Goal: Task Accomplishment & Management: Use online tool/utility

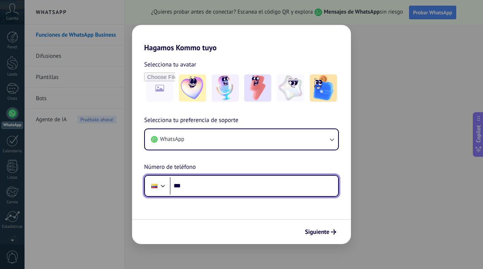
click at [267, 191] on input "***" at bounding box center [254, 185] width 168 height 17
type input "**********"
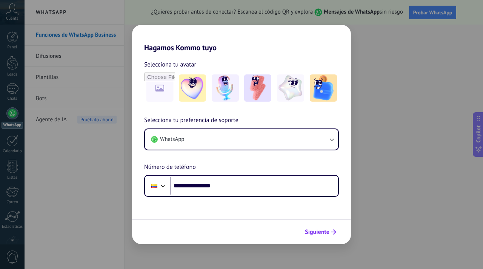
click at [307, 230] on span "Siguiente" at bounding box center [317, 231] width 25 height 5
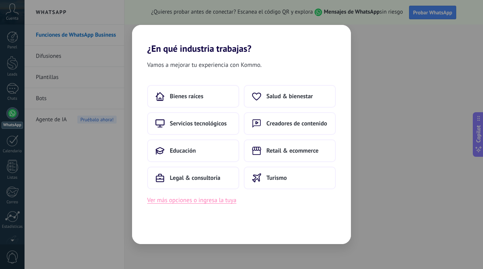
click at [223, 202] on button "Ver más opciones o ingresa la tuya" at bounding box center [191, 200] width 89 height 10
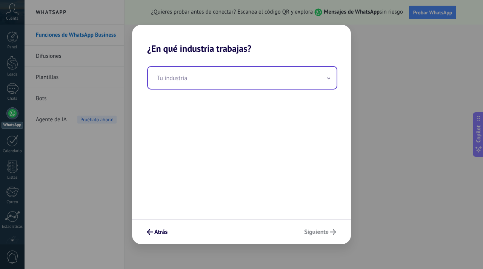
click at [223, 75] on input "text" at bounding box center [242, 78] width 189 height 22
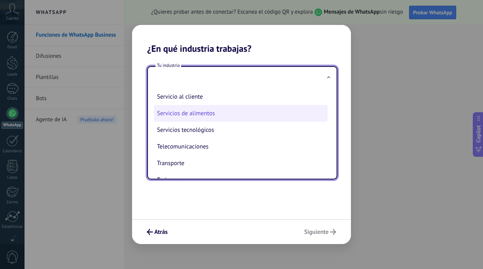
scroll to position [181, 0]
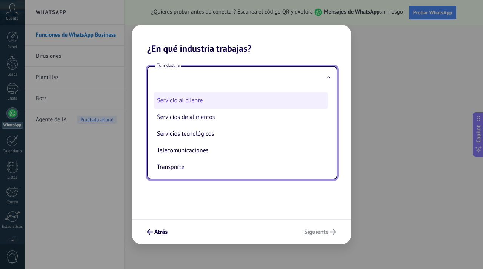
click at [198, 106] on li "Servicio al cliente" at bounding box center [241, 100] width 174 height 17
type input "**********"
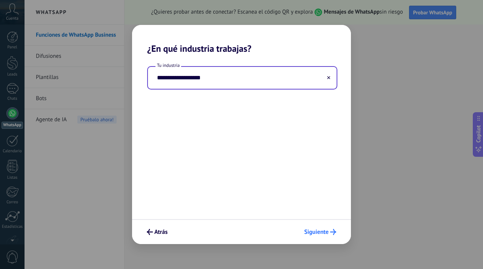
click at [311, 231] on span "Siguiente" at bounding box center [316, 231] width 25 height 5
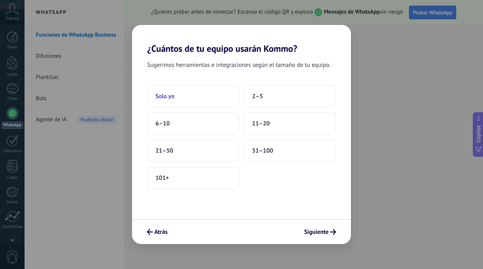
click at [197, 93] on button "Solo yo" at bounding box center [193, 96] width 92 height 23
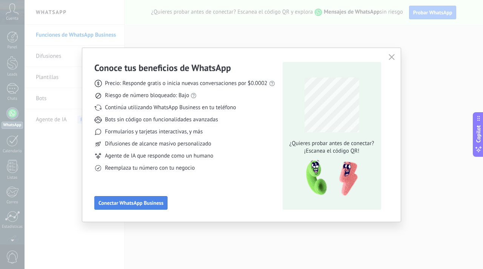
click at [145, 205] on span "Conectar WhatsApp Business" at bounding box center [131, 202] width 65 height 5
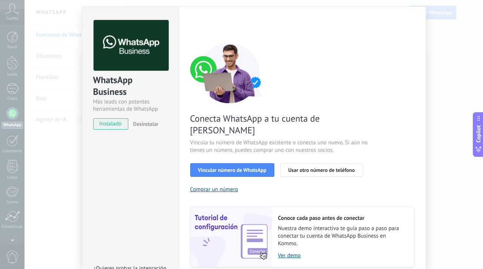
scroll to position [19, 0]
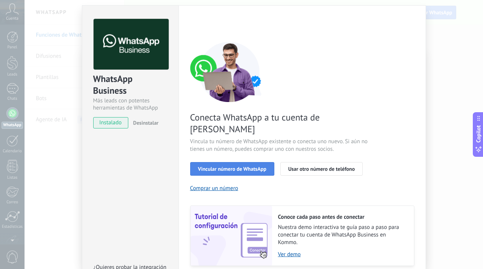
click at [239, 166] on span "Vincular número de WhatsApp" at bounding box center [232, 168] width 68 height 5
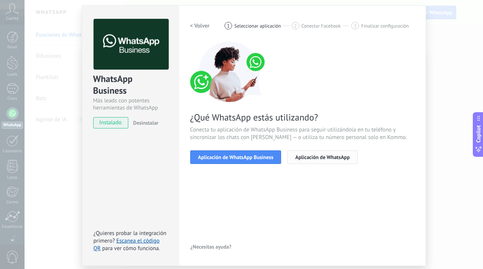
click at [313, 154] on span "Aplicación de WhatsApp" at bounding box center [322, 156] width 54 height 5
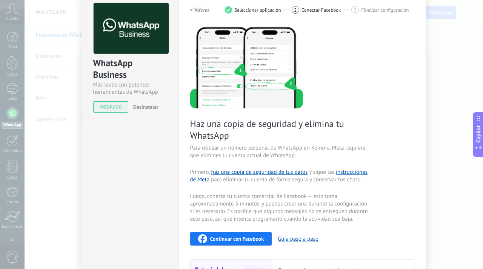
scroll to position [7, 0]
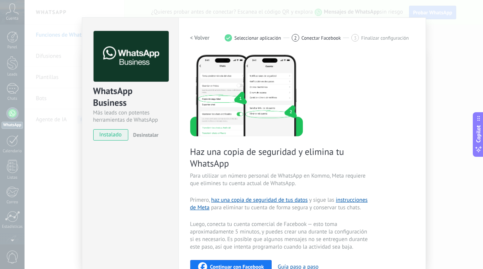
click at [203, 37] on h2 "< Volver" at bounding box center [200, 37] width 20 height 7
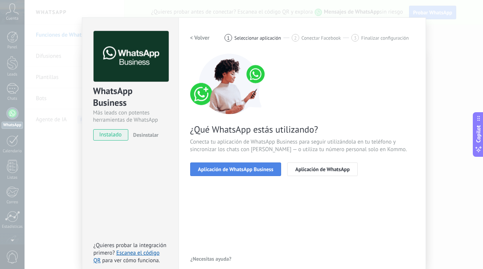
click at [236, 172] on button "Aplicación de WhatsApp Business" at bounding box center [235, 169] width 91 height 14
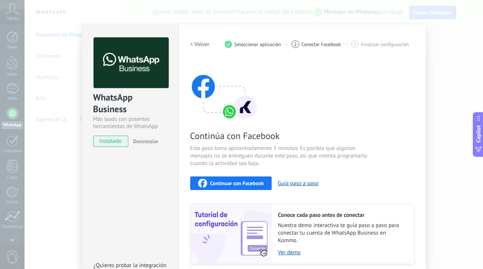
scroll to position [0, 0]
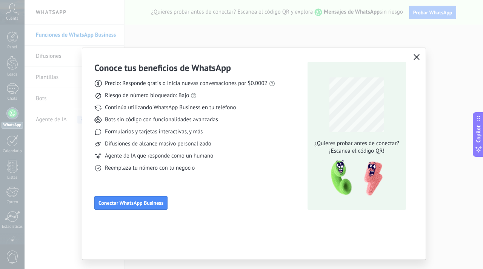
click at [415, 56] on use "button" at bounding box center [417, 57] width 6 height 6
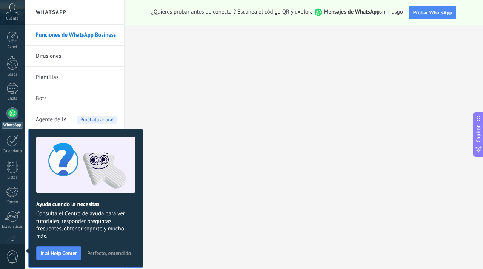
click at [97, 255] on span "Perfecto, entendido" at bounding box center [109, 252] width 44 height 5
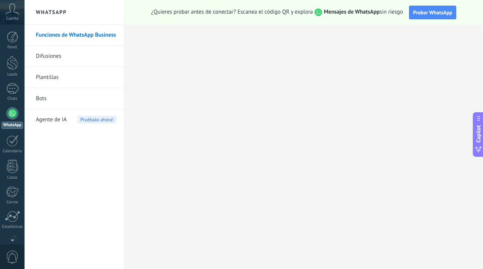
click at [13, 115] on div at bounding box center [12, 113] width 12 height 12
